Goal: Navigation & Orientation: Find specific page/section

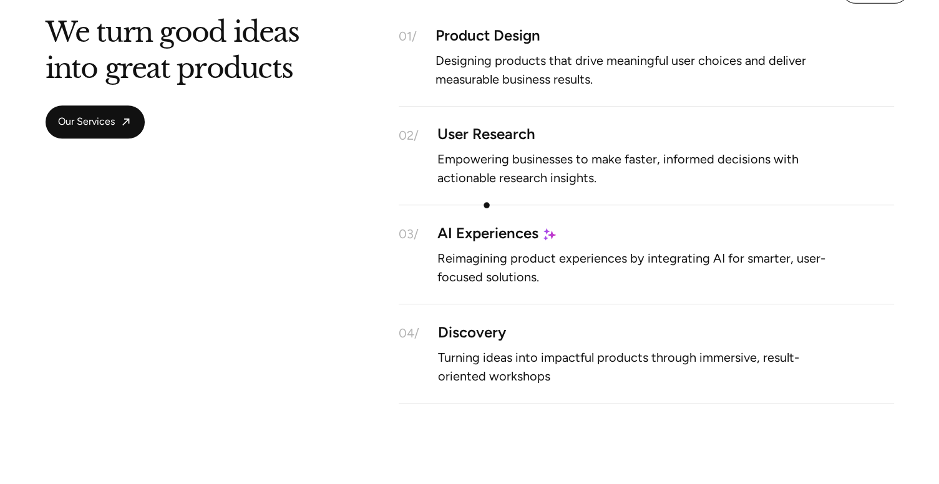
scroll to position [987, 0]
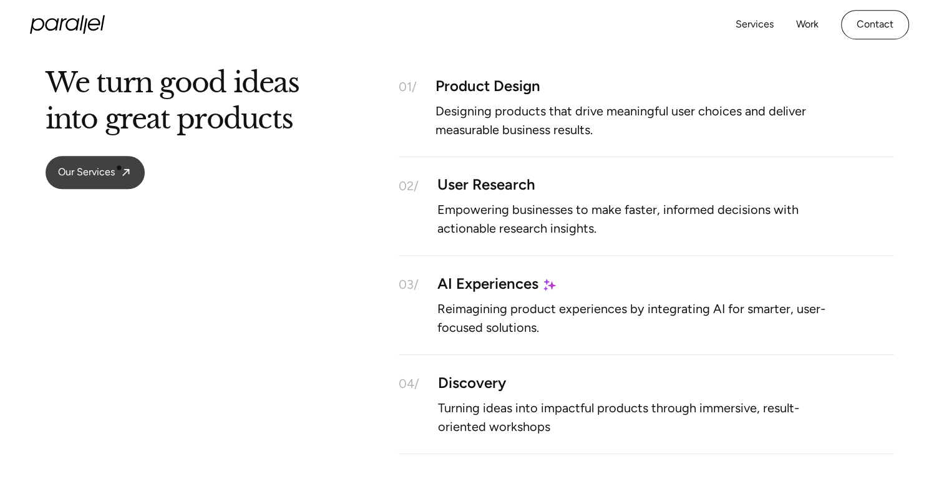
click at [94, 174] on span "Our Services" at bounding box center [86, 172] width 57 height 13
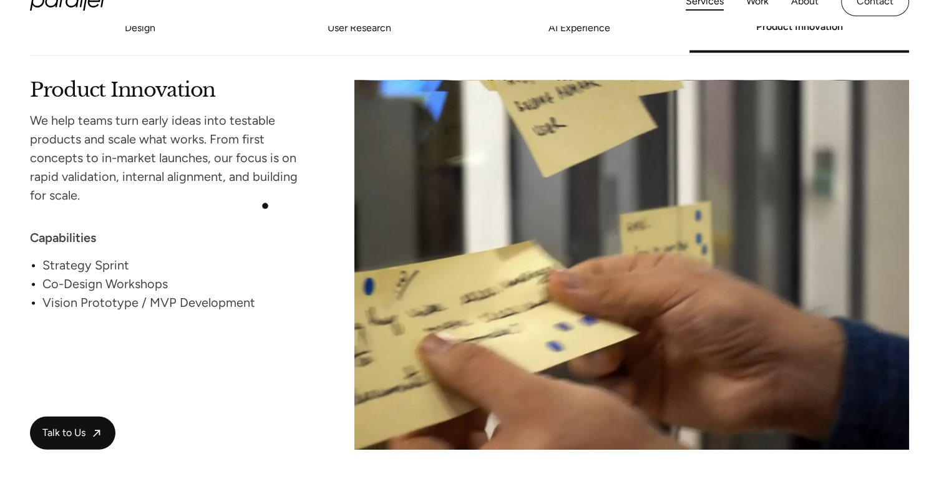
scroll to position [2594, 0]
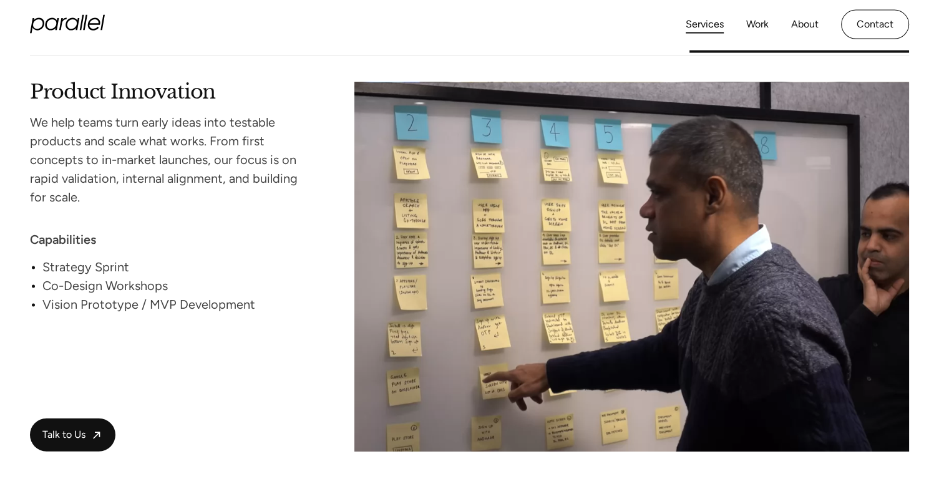
click at [75, 25] on icon "home" at bounding box center [67, 24] width 75 height 19
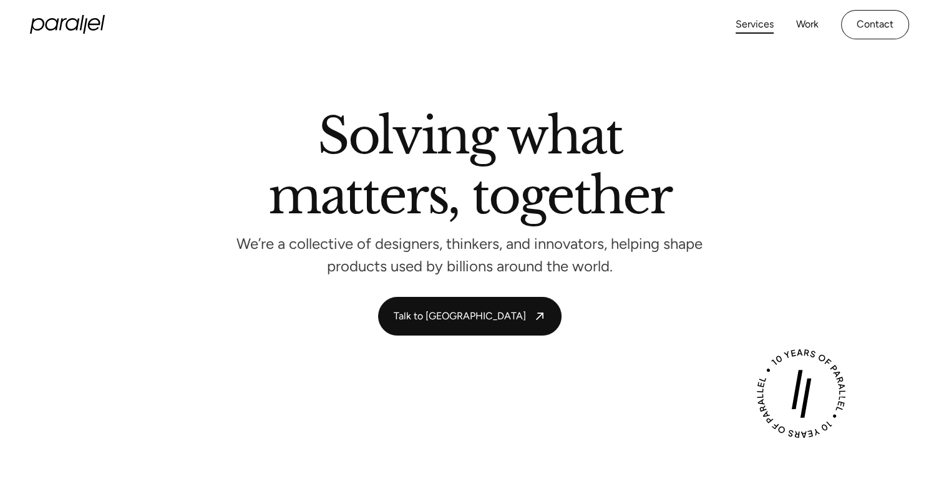
click at [748, 26] on link "Services" at bounding box center [755, 25] width 38 height 18
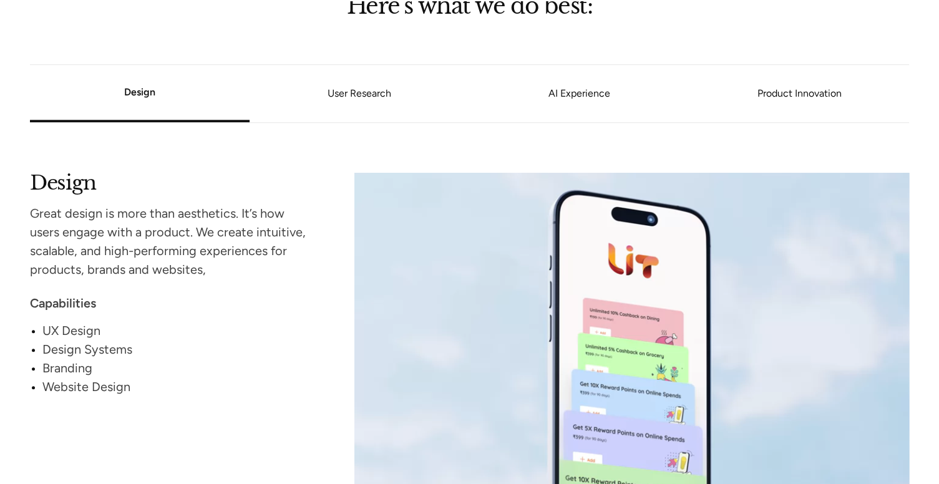
scroll to position [1060, 0]
